Goal: Task Accomplishment & Management: Use online tool/utility

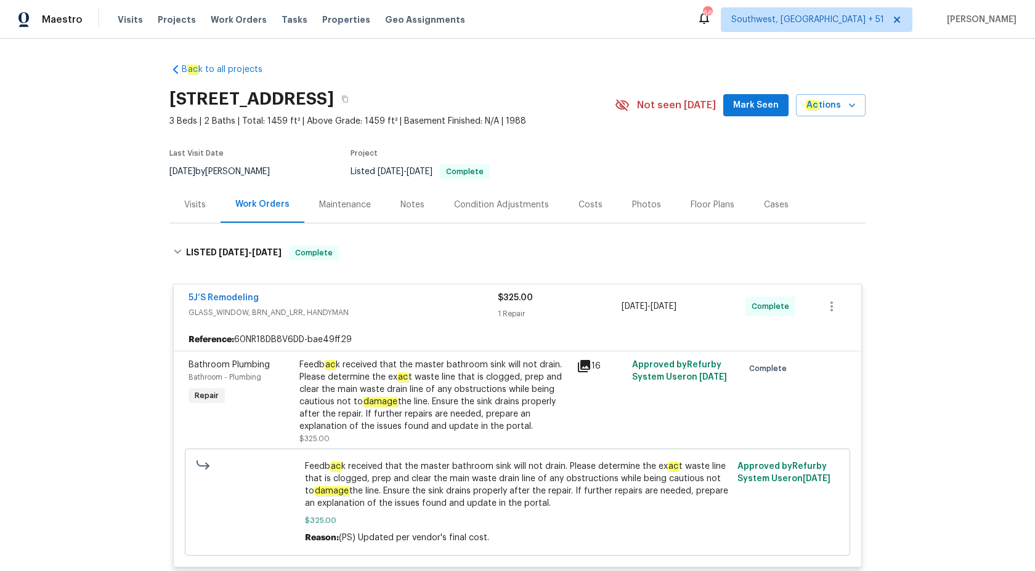
click at [75, 19] on span "Maestro" at bounding box center [62, 20] width 41 height 12
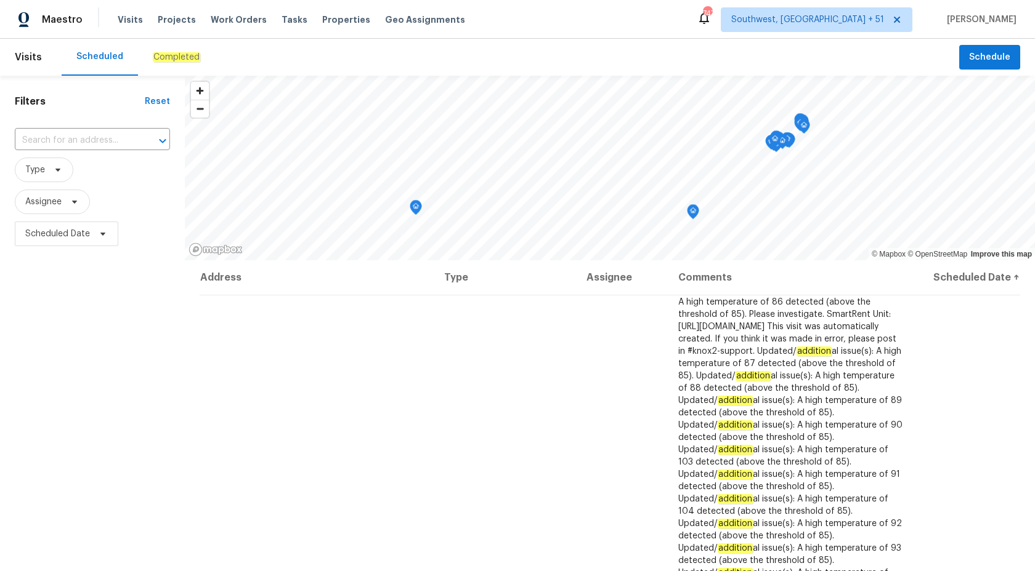
click at [161, 49] on div "Completed" at bounding box center [176, 57] width 77 height 37
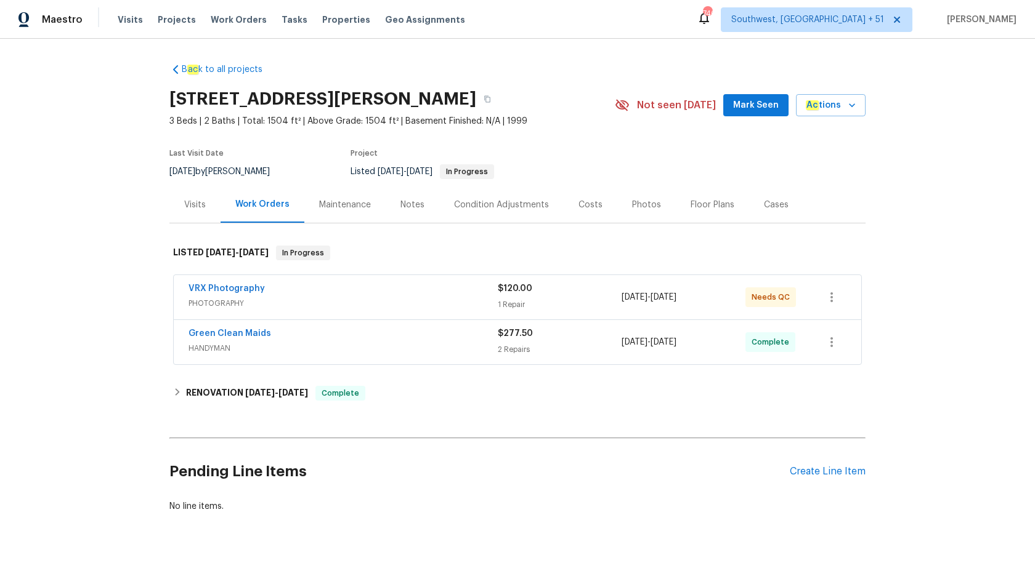
click at [447, 340] on div "Green Clean Maids" at bounding box center [342, 335] width 309 height 15
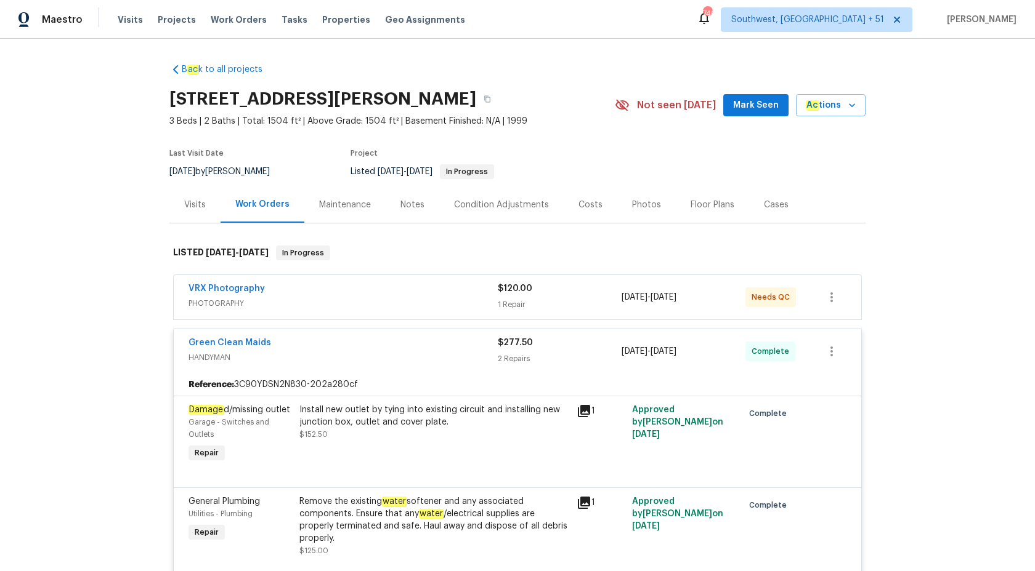
scroll to position [137, 0]
